Goal: Task Accomplishment & Management: Use online tool/utility

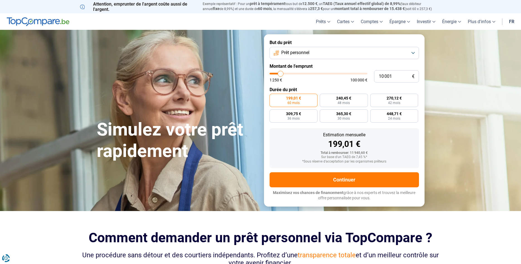
type input "11 000"
type input "11000"
type input "11 750"
type input "11750"
type input "12 250"
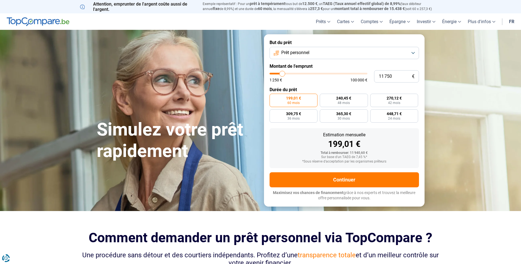
type input "12250"
type input "13 000"
type input "13000"
type input "13 500"
type input "13500"
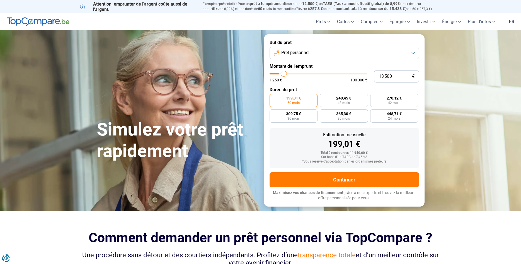
type input "13 750"
type input "13750"
type input "14 000"
type input "14000"
type input "16 000"
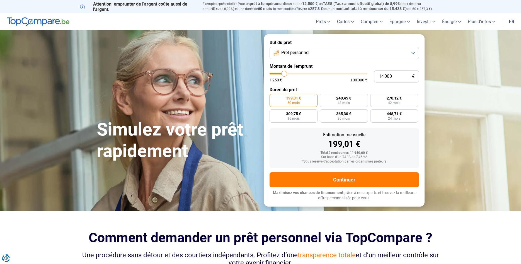
type input "16000"
type input "17 500"
type input "17500"
type input "18 500"
type input "18500"
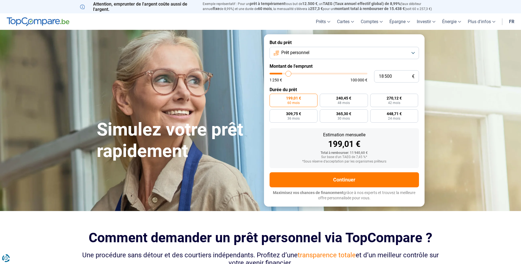
type input "19 250"
type input "19250"
type input "19 500"
type input "19500"
type input "21 500"
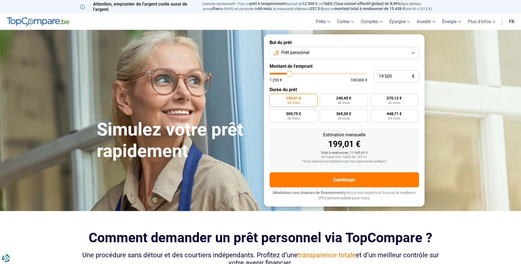
type input "21500"
type input "24 000"
type input "24000"
type input "25 500"
type input "25500"
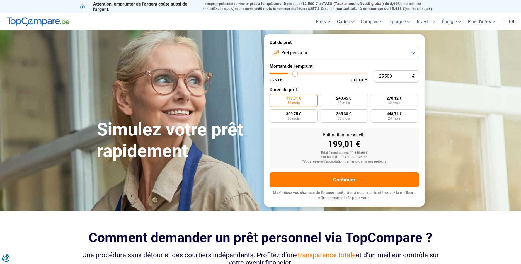
type input "25 750"
type input "25750"
type input "26 000"
type input "26000"
type input "26 250"
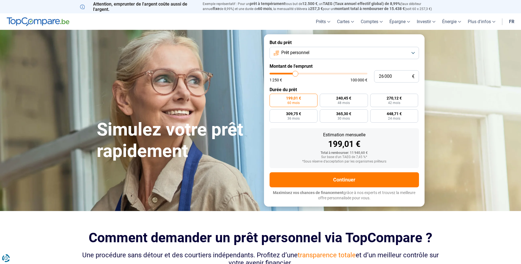
type input "26250"
type input "26 750"
type input "26750"
type input "27 000"
type input "27000"
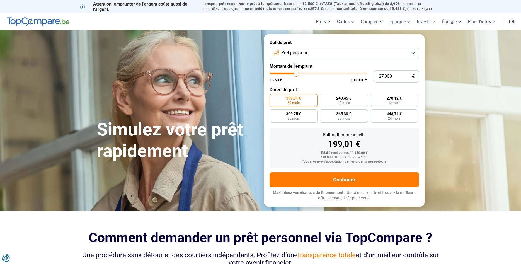
type input "27 250"
type input "27250"
type input "27 750"
type input "27750"
type input "28 250"
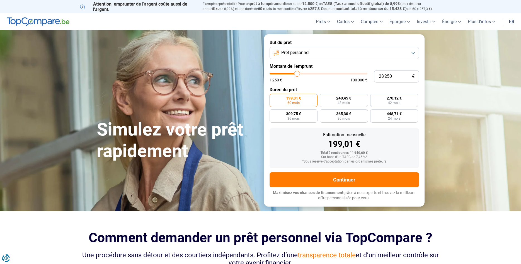
type input "28250"
type input "27 750"
type input "27750"
type input "27 250"
type input "27250"
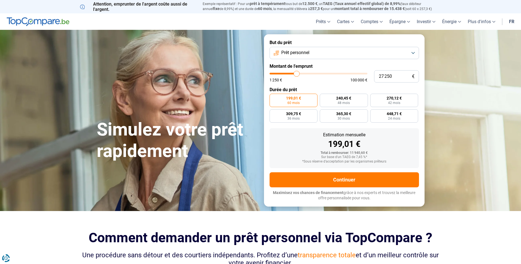
type input "26 750"
type input "26750"
type input "26 250"
type input "26250"
type input "26 000"
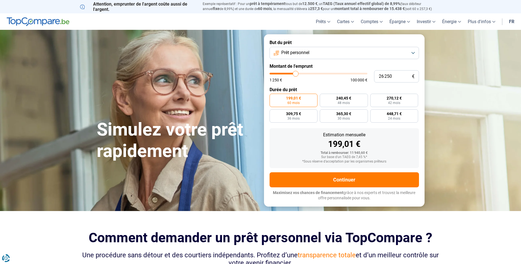
type input "26000"
type input "25 750"
type input "25750"
type input "25 500"
type input "25500"
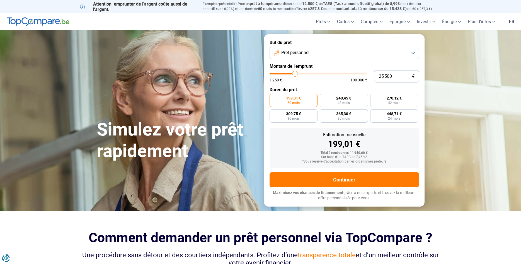
type input "25 250"
type input "25250"
type input "24 500"
type input "24500"
type input "24 250"
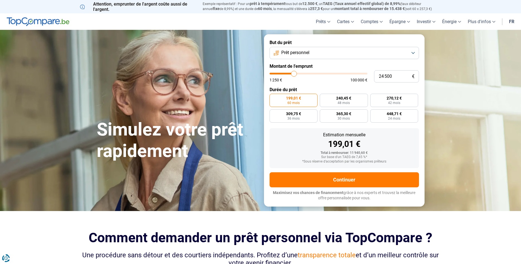
type input "24250"
type input "24 000"
type input "24000"
type input "23 750"
type input "23750"
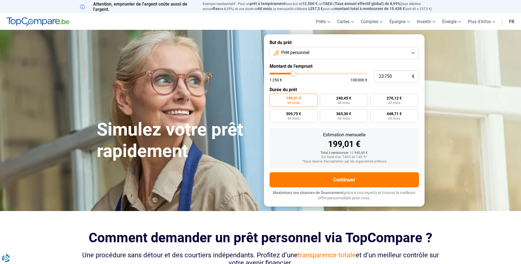
type input "23 250"
type input "23250"
type input "23 000"
type input "23000"
type input "22 500"
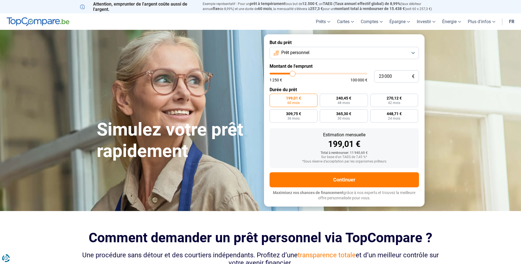
type input "22500"
type input "22 250"
type input "22250"
type input "21 750"
type input "21750"
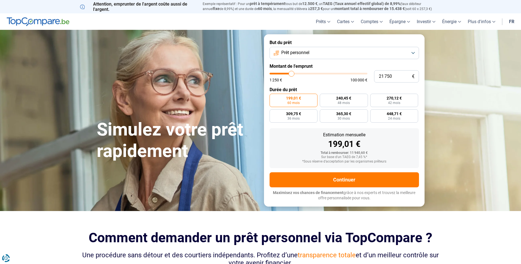
type input "22 500"
type input "22500"
type input "22 750"
type input "22750"
type input "22 500"
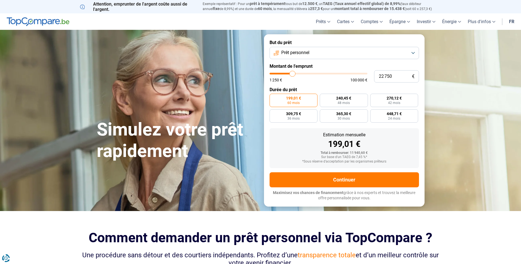
type input "22500"
type input "22 250"
type input "22250"
type input "22 500"
drag, startPoint x: 282, startPoint y: 73, endPoint x: 292, endPoint y: 75, distance: 10.7
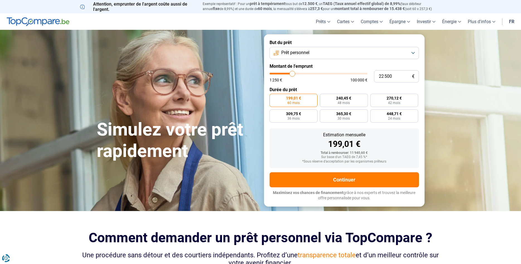
type input "22500"
click at [292, 74] on input "range" at bounding box center [319, 74] width 98 height 2
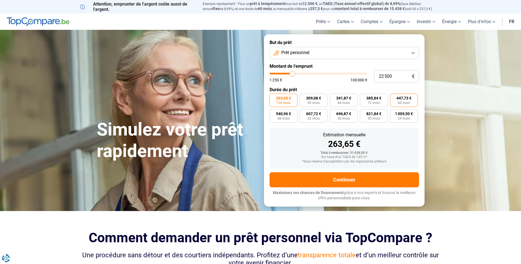
click at [404, 99] on span "447,73 €" at bounding box center [404, 98] width 15 height 4
click at [394, 97] on input "447,73 € 60 mois" at bounding box center [392, 96] width 4 height 4
radio input "true"
